Goal: Information Seeking & Learning: Learn about a topic

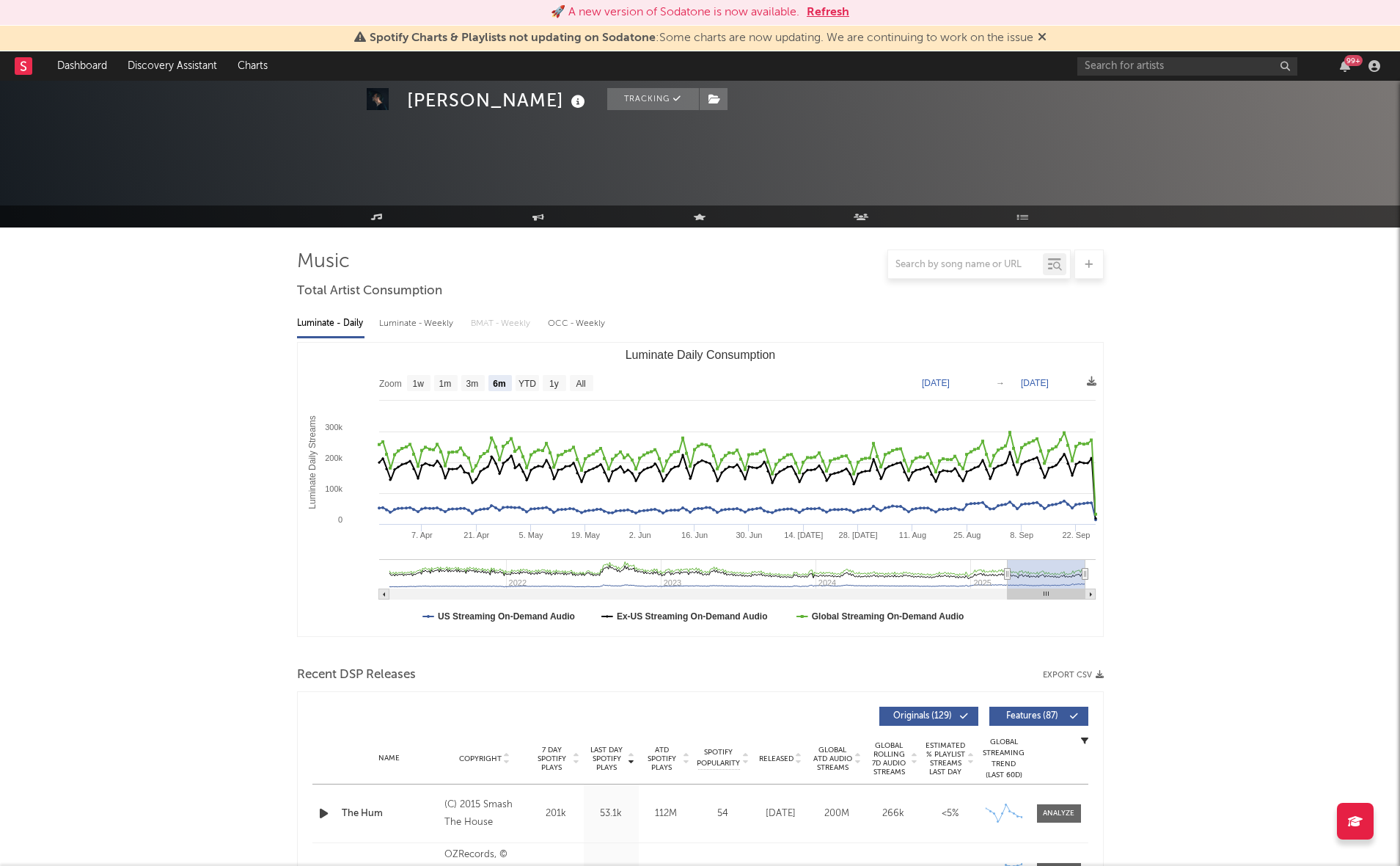
select select "6m"
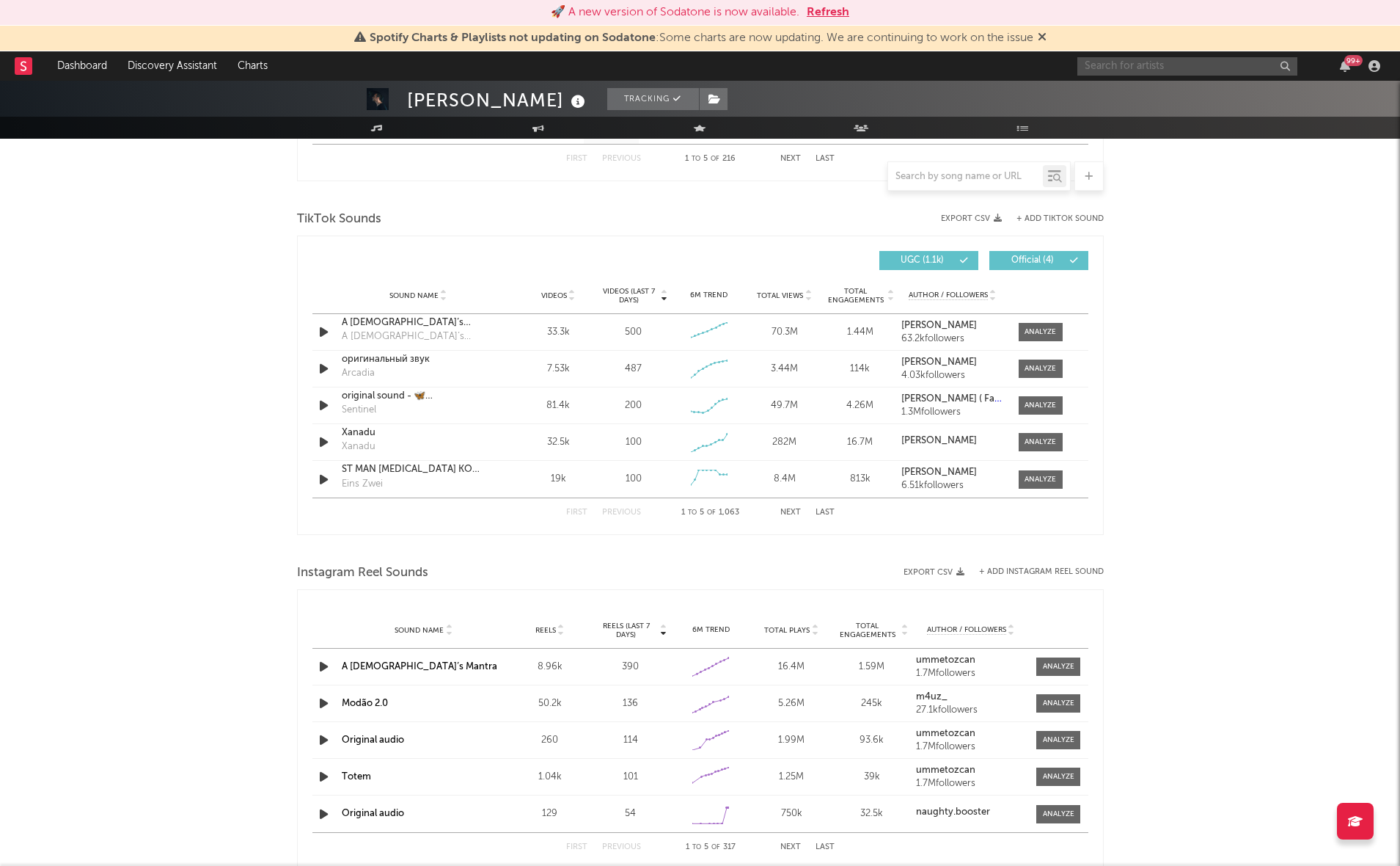
click at [1246, 69] on input "text" at bounding box center [1187, 66] width 220 height 19
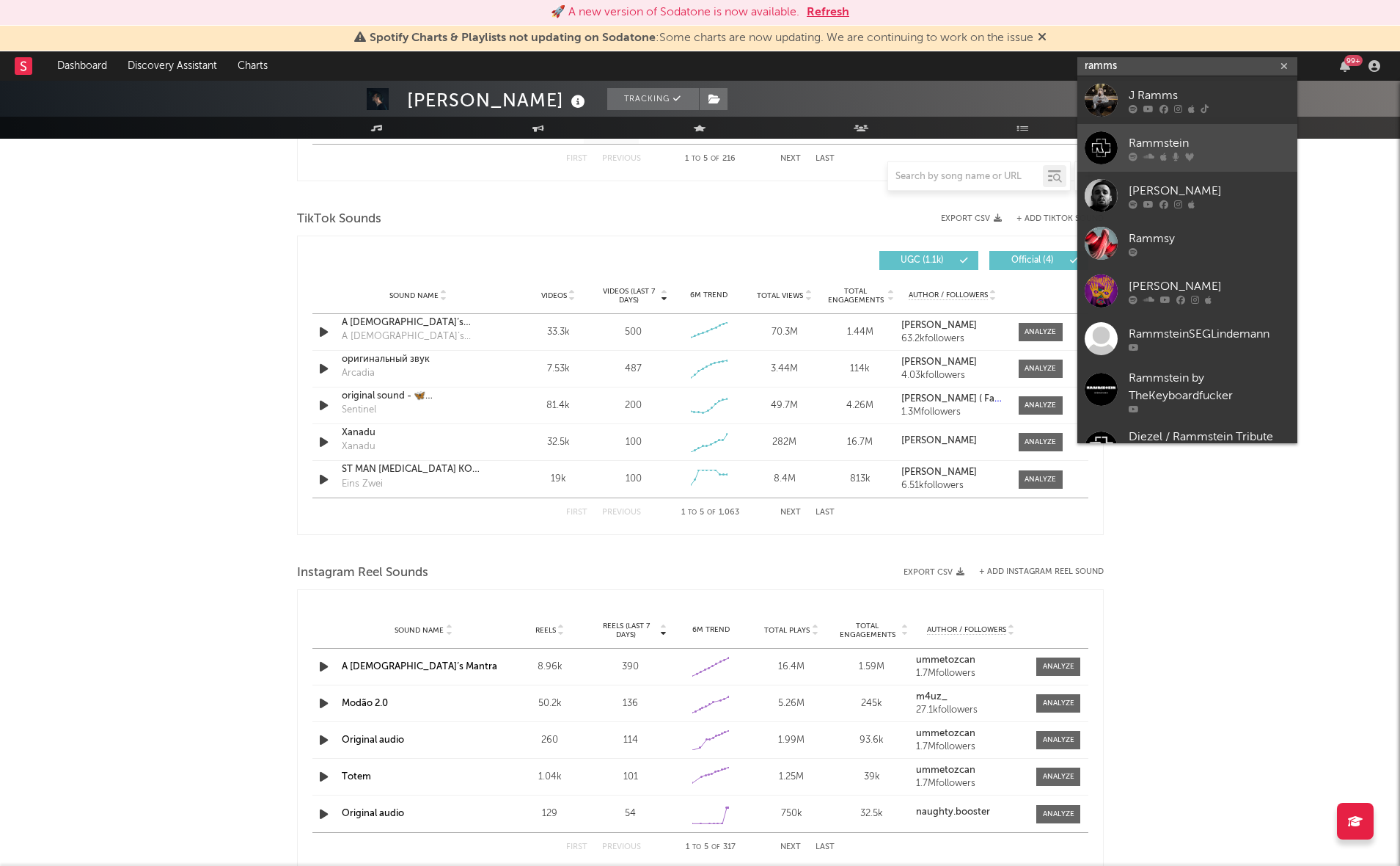
type input "ramms"
click at [1224, 143] on div "Rammstein" at bounding box center [1209, 143] width 161 height 18
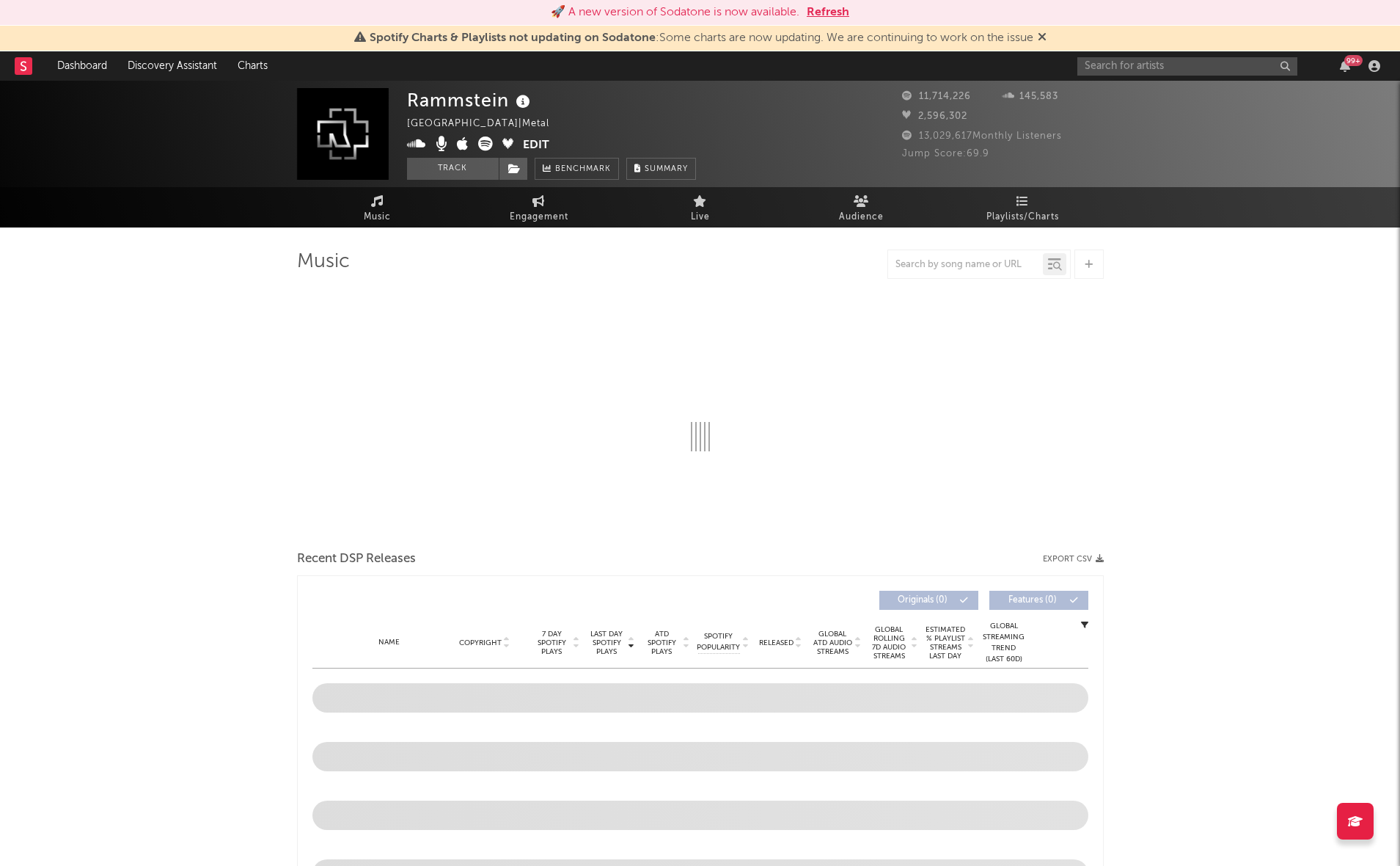
select select "6m"
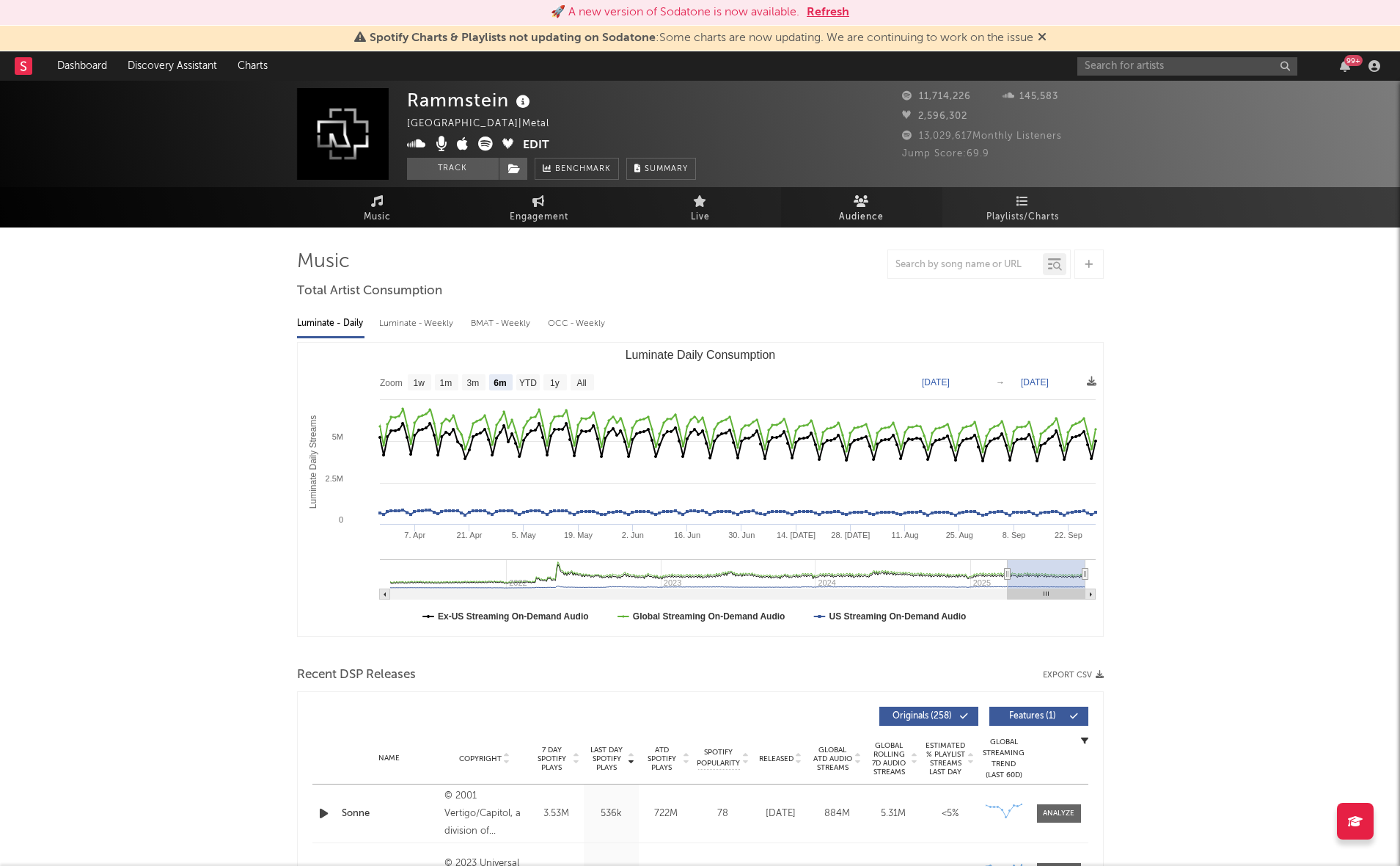
click at [865, 208] on span "Audience" at bounding box center [862, 217] width 45 height 18
